Goal: Task Accomplishment & Management: Manage account settings

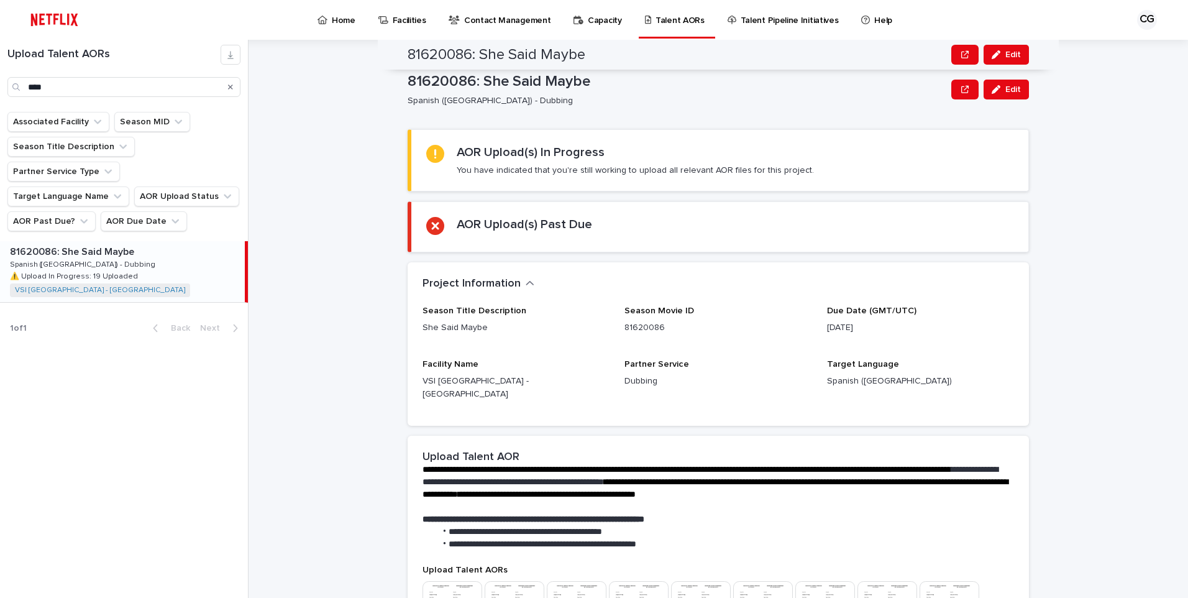
scroll to position [427, 0]
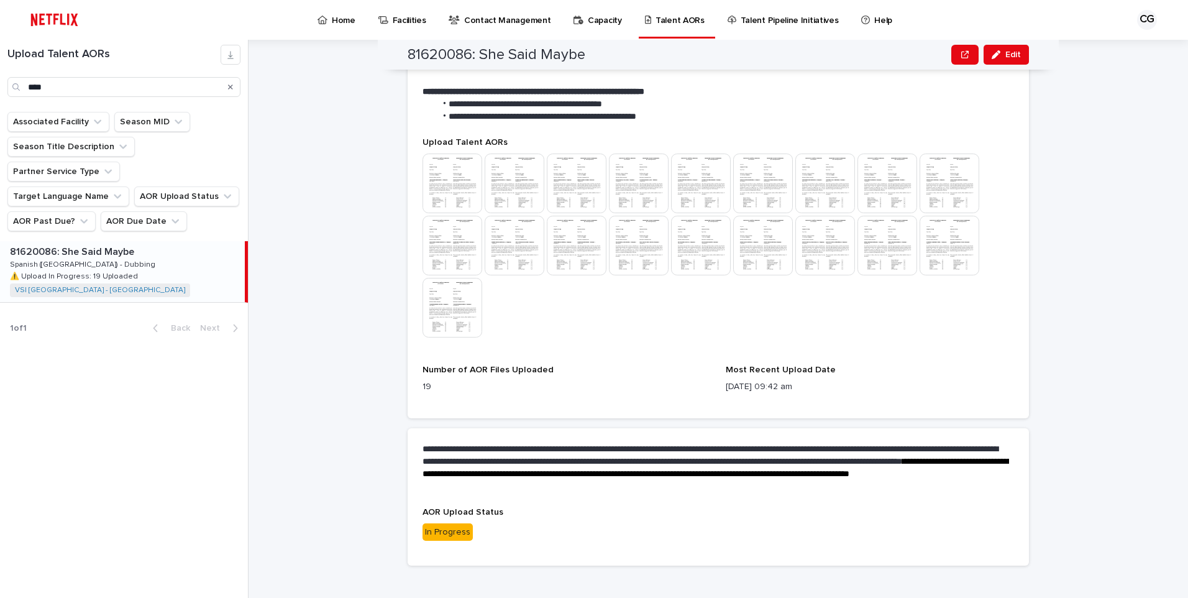
drag, startPoint x: 1016, startPoint y: 58, endPoint x: 1092, endPoint y: 108, distance: 91.1
click at [1016, 58] on span "Edit" at bounding box center [1013, 54] width 16 height 9
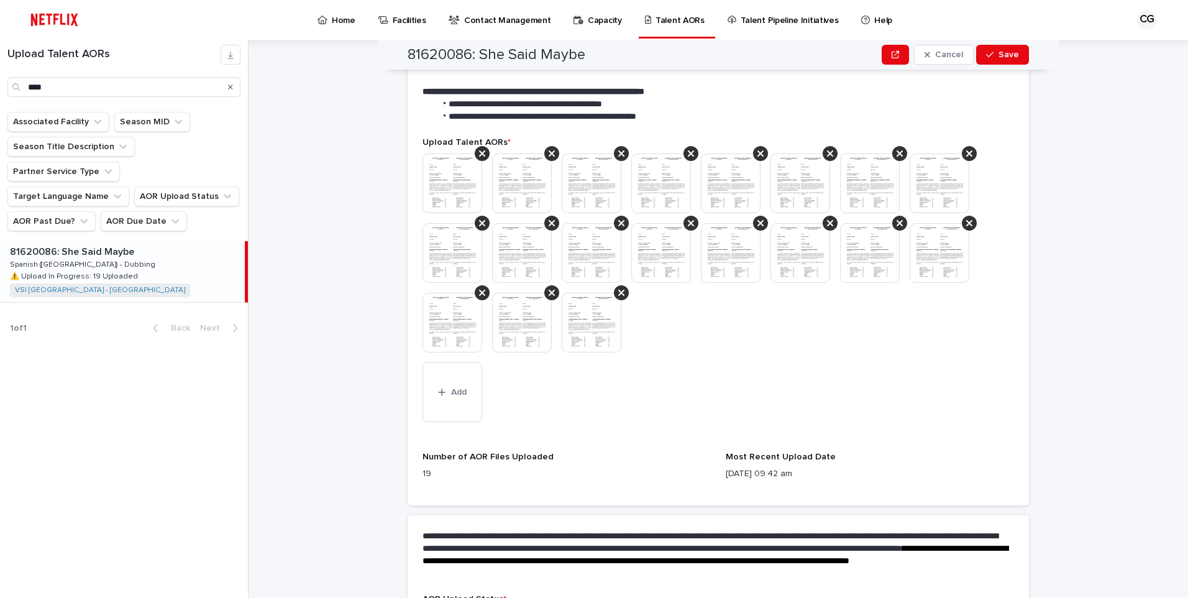
scroll to position [460, 0]
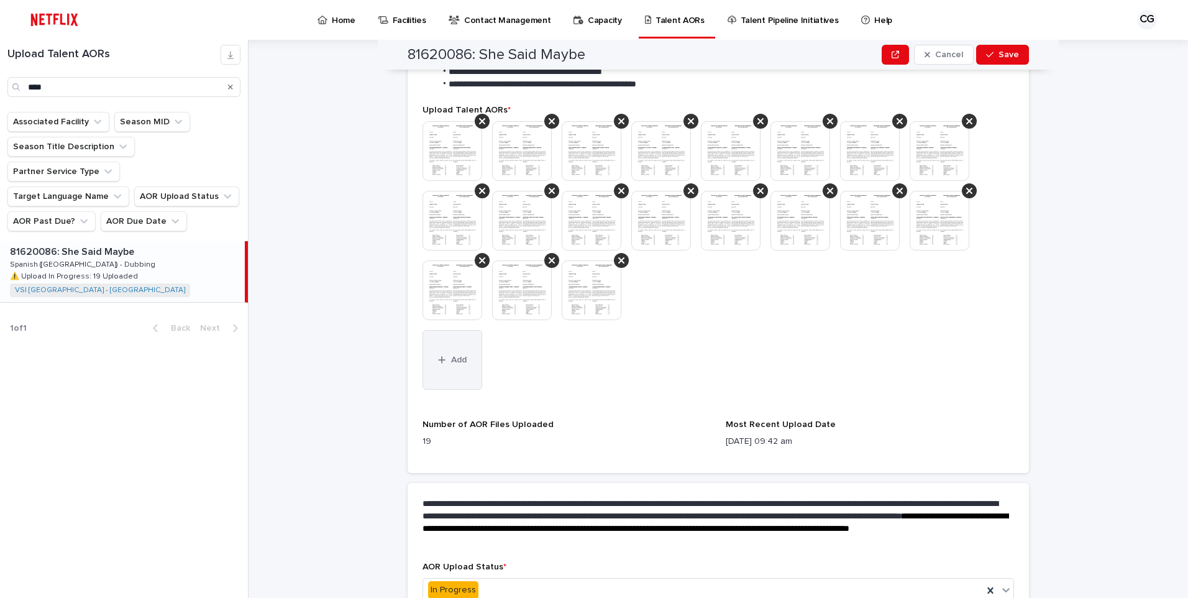
click at [440, 357] on button "Add" at bounding box center [452, 360] width 60 height 60
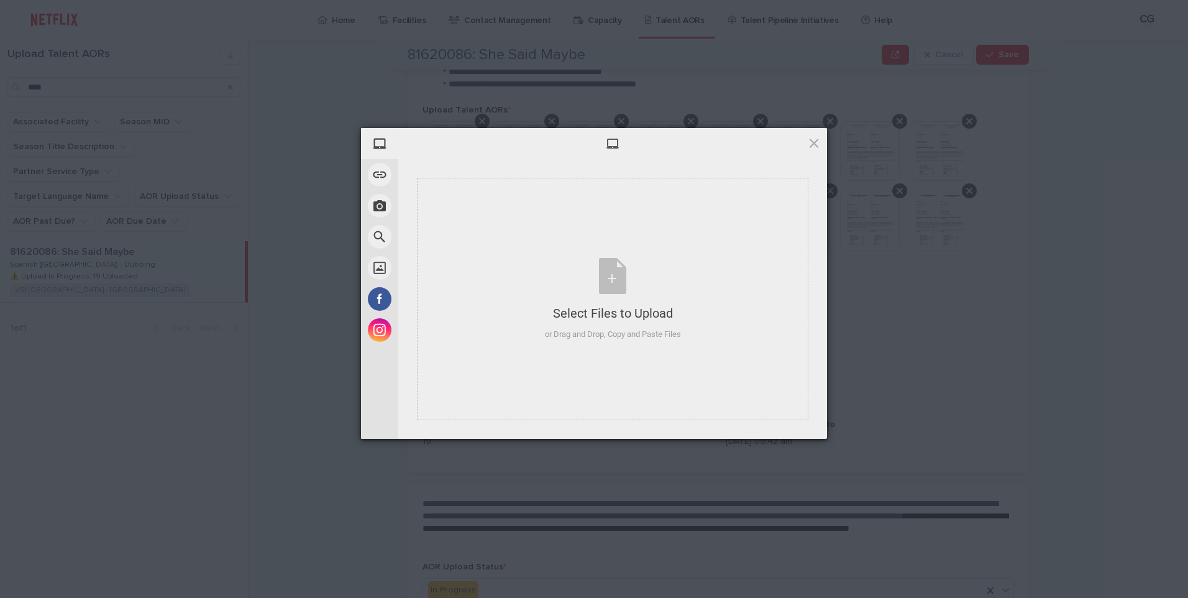
drag, startPoint x: 882, startPoint y: 321, endPoint x: 818, endPoint y: 221, distance: 118.7
click at [882, 321] on div "My Device Link (URL) Take Photo Web Search Unsplash Facebook Instagram Select F…" at bounding box center [594, 299] width 1188 height 598
click at [814, 144] on span at bounding box center [814, 143] width 14 height 14
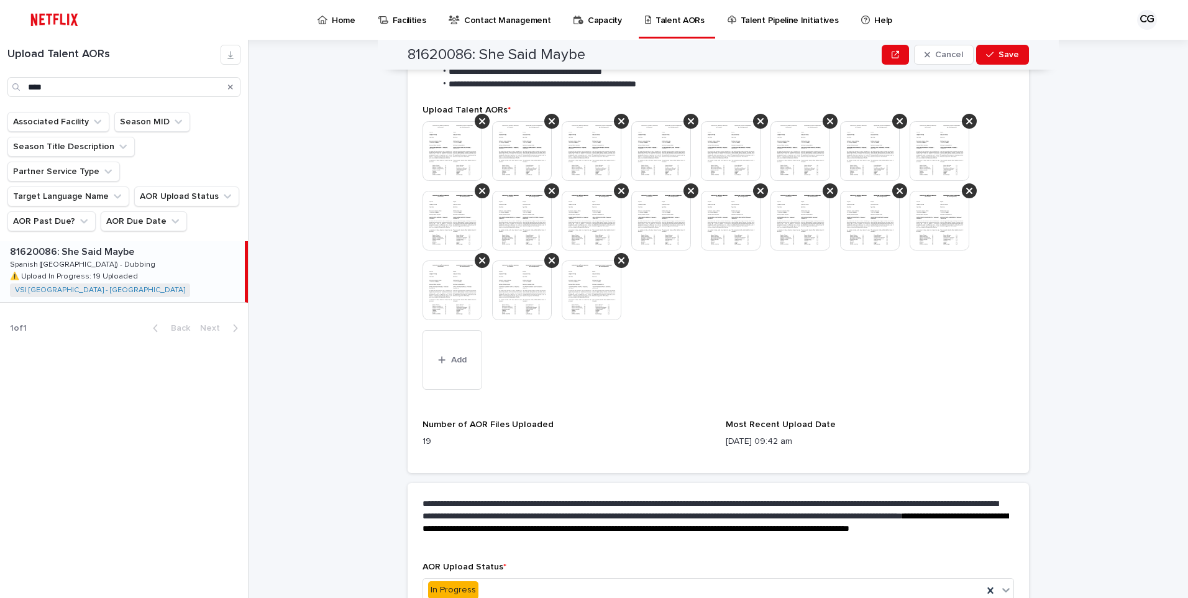
click at [575, 281] on img at bounding box center [592, 290] width 60 height 60
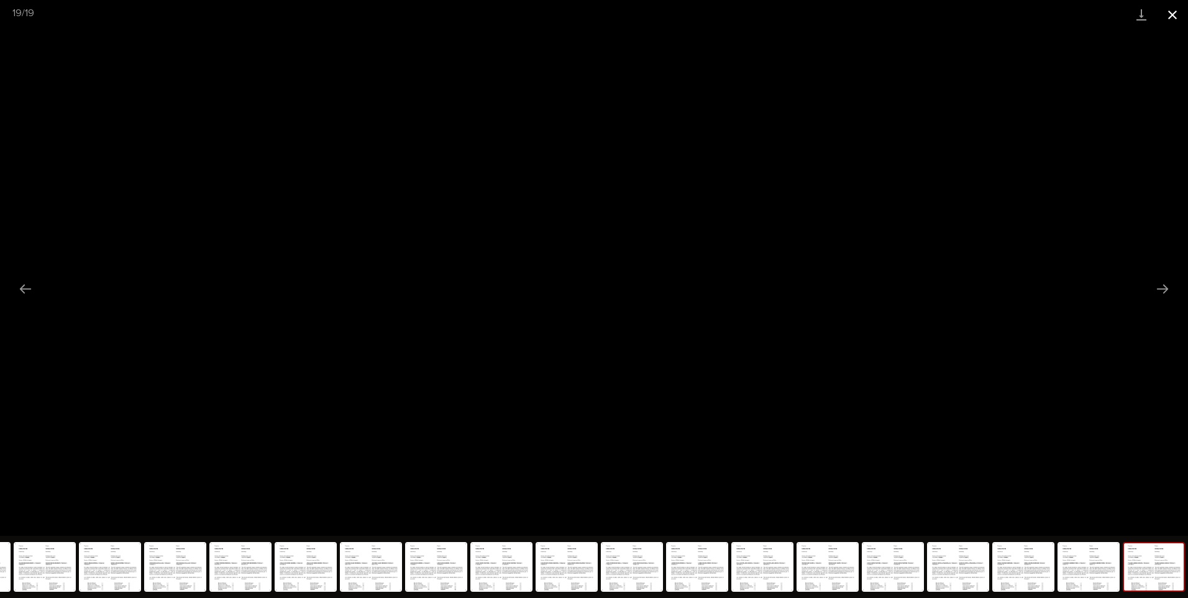
click at [1170, 17] on button "Close gallery" at bounding box center [1172, 14] width 31 height 29
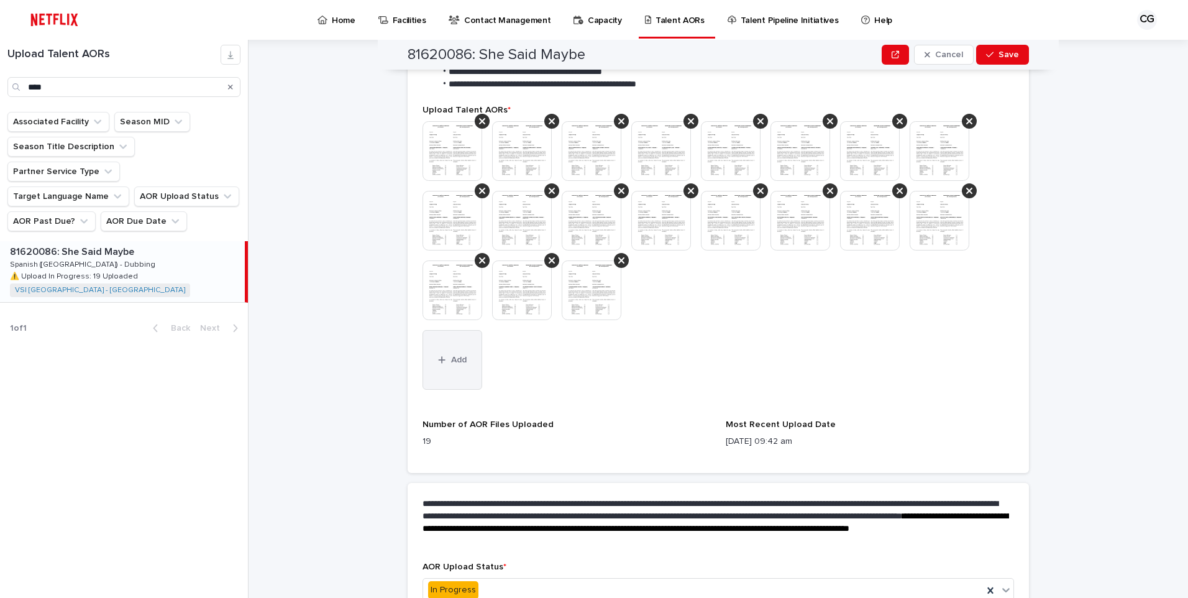
click at [442, 353] on button "Add" at bounding box center [452, 360] width 60 height 60
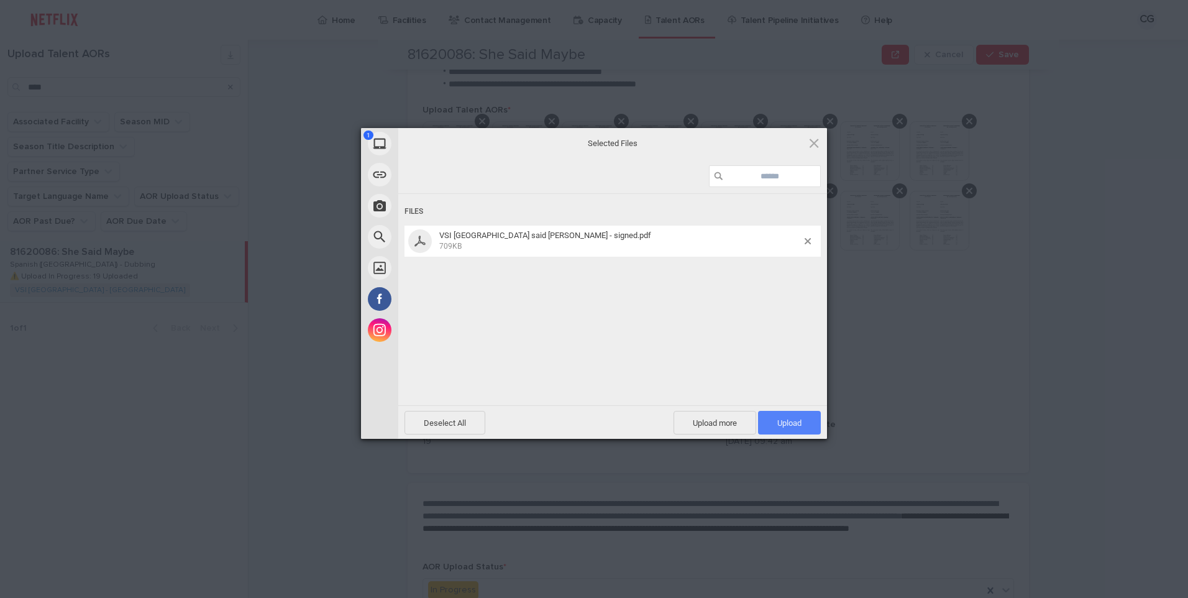
click at [798, 424] on span "Upload 1" at bounding box center [789, 422] width 24 height 9
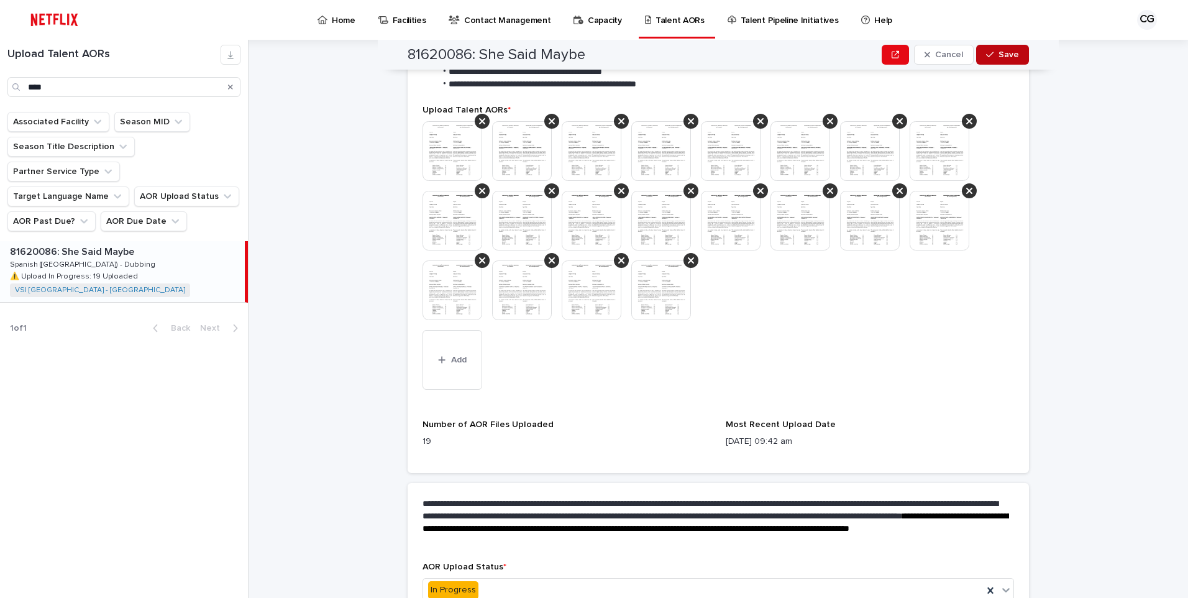
click at [1012, 48] on button "Save" at bounding box center [1002, 55] width 53 height 20
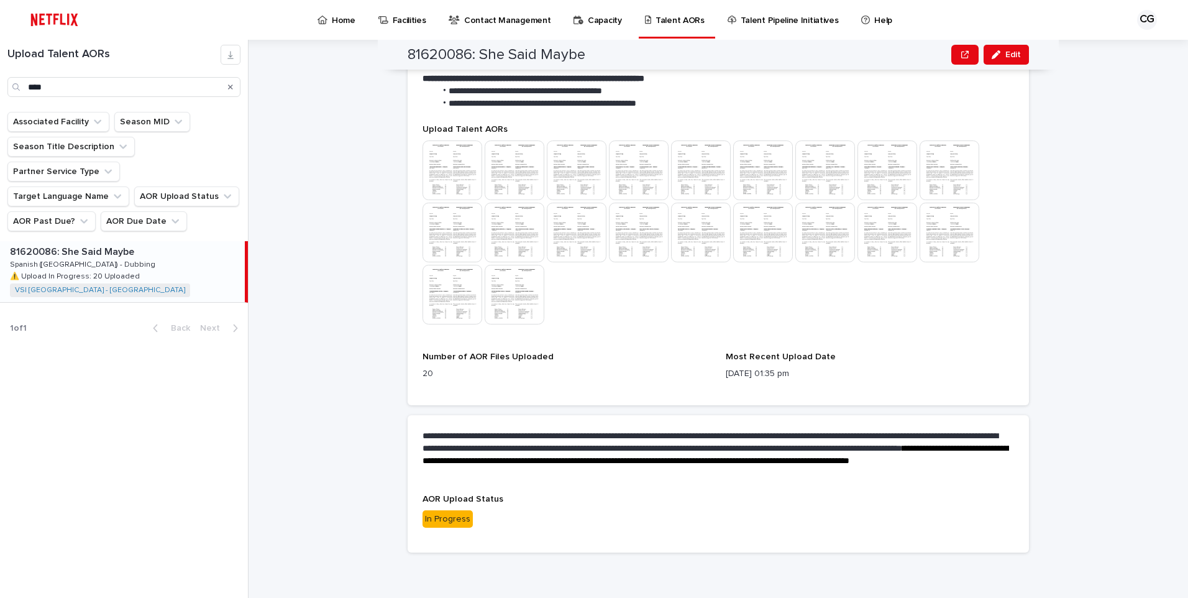
scroll to position [427, 0]
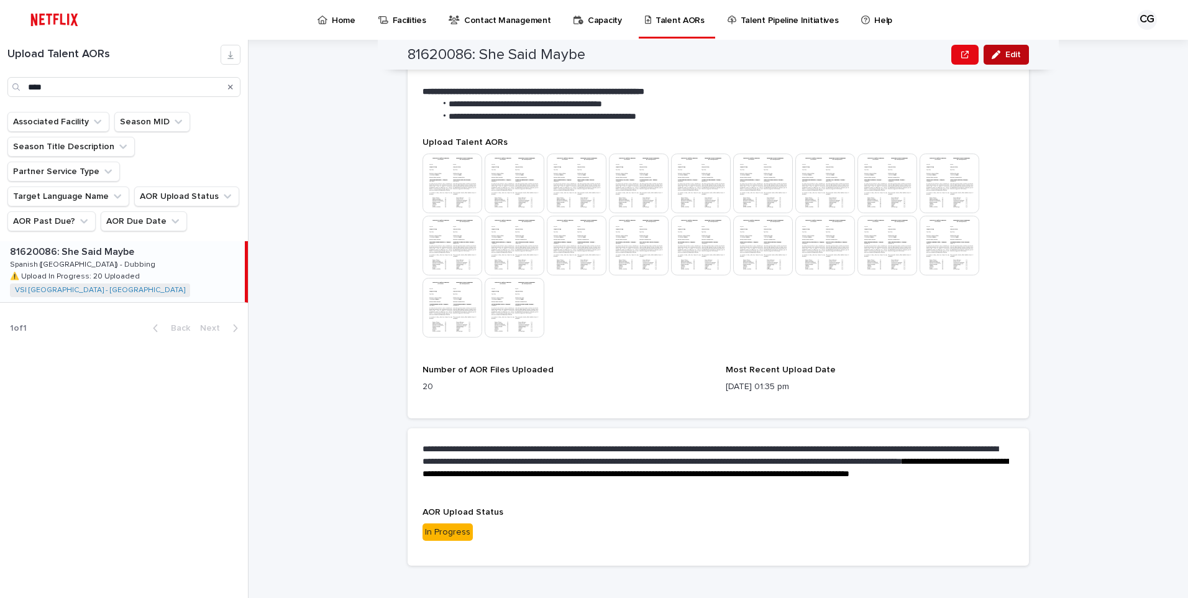
click at [1003, 59] on button "Edit" at bounding box center [1005, 55] width 45 height 20
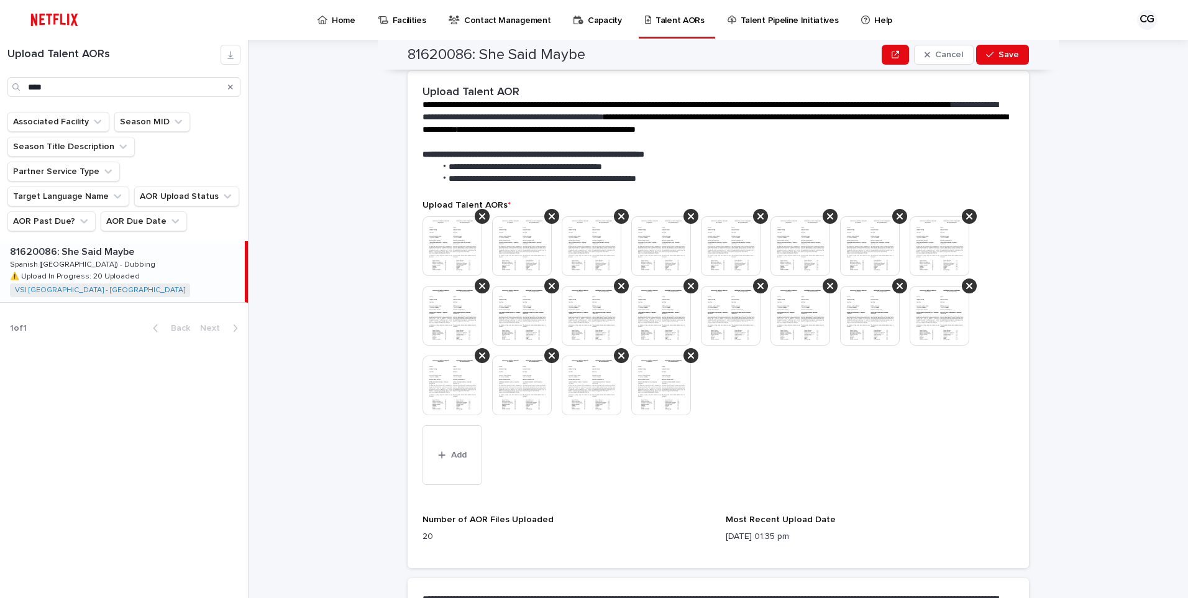
scroll to position [522, 0]
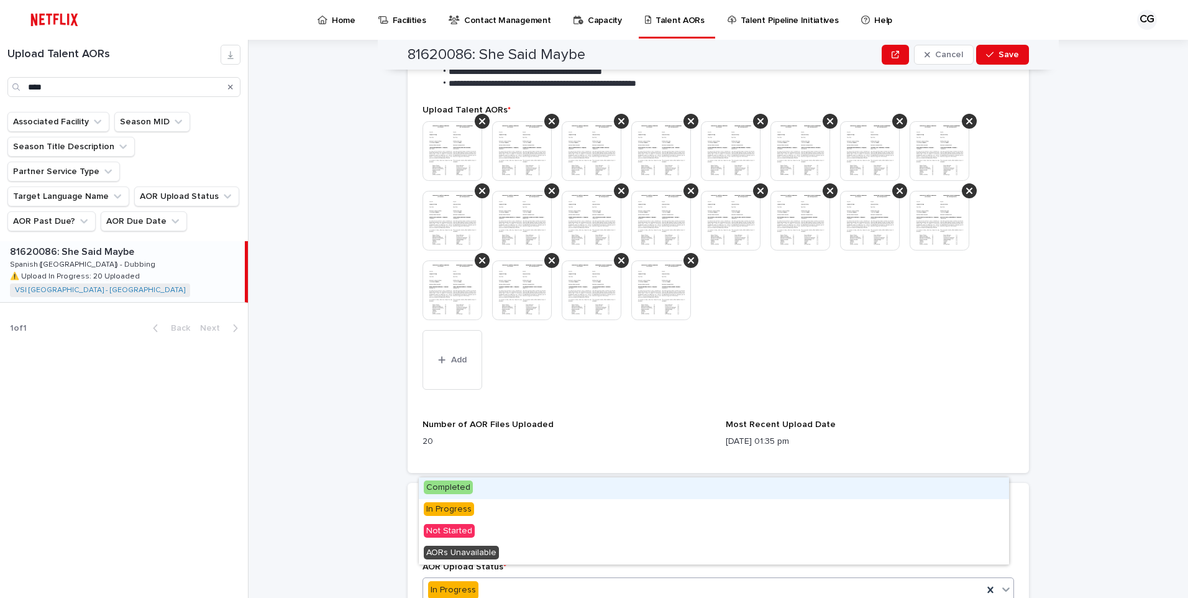
click at [551, 580] on div "In Progress" at bounding box center [703, 590] width 560 height 20
click at [452, 483] on span "Completed" at bounding box center [448, 487] width 49 height 14
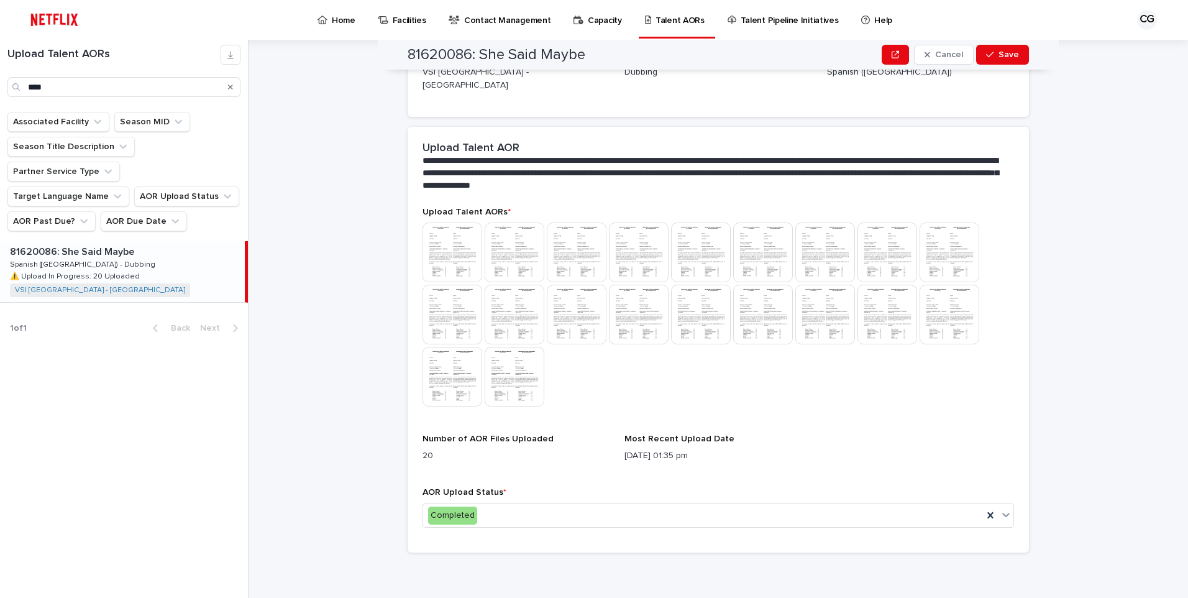
scroll to position [358, 0]
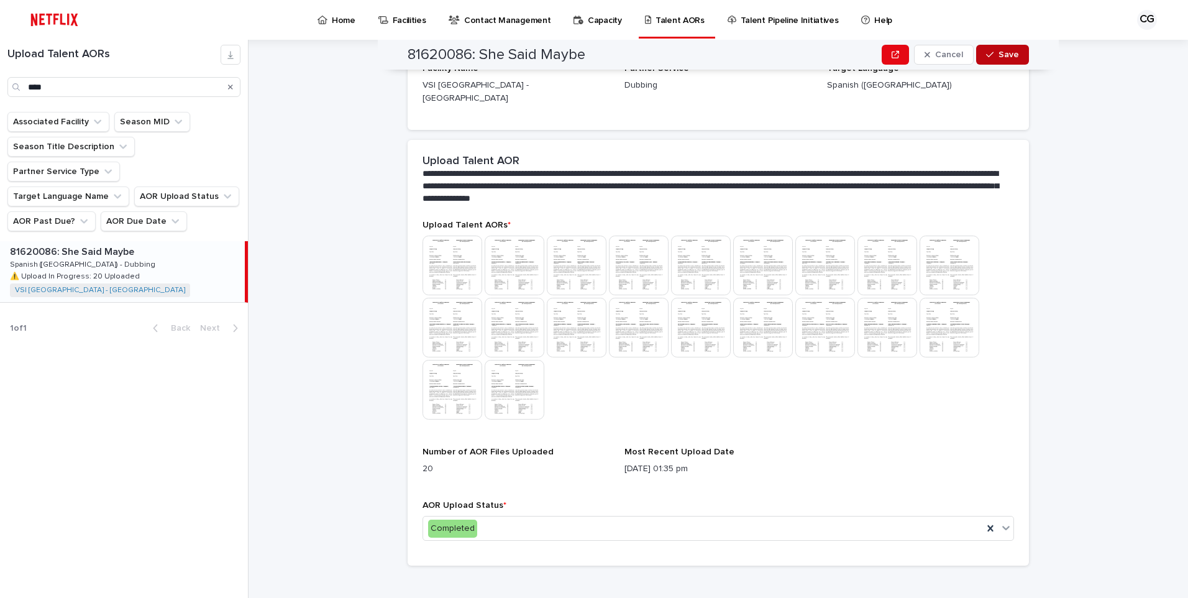
click at [989, 53] on icon "button" at bounding box center [989, 55] width 7 height 6
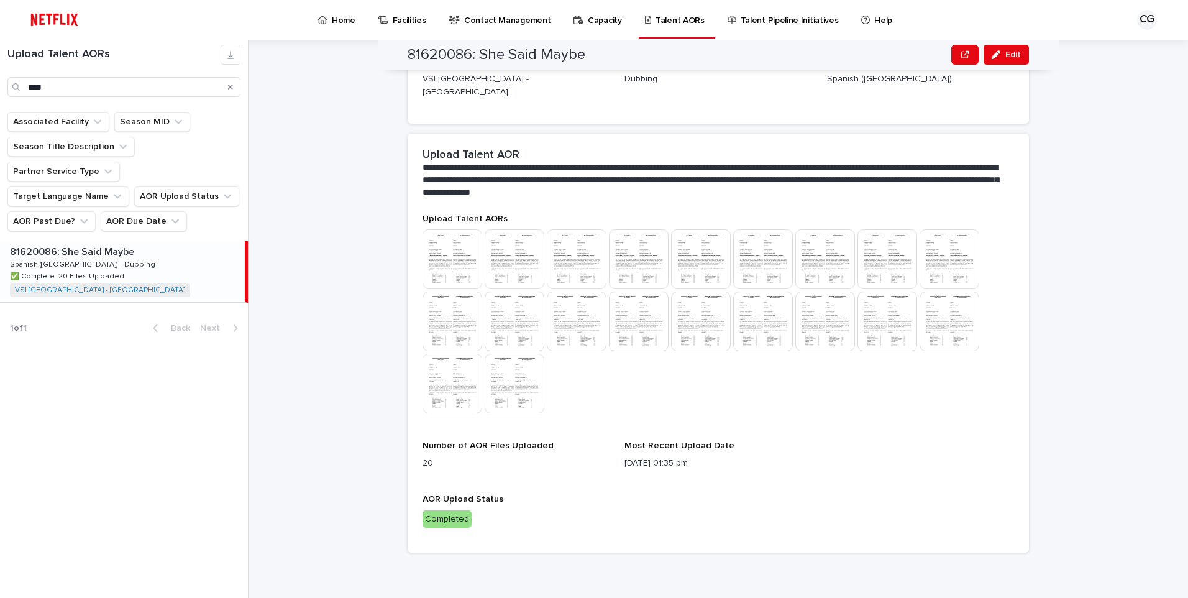
scroll to position [228, 0]
